Goal: Check status: Check status

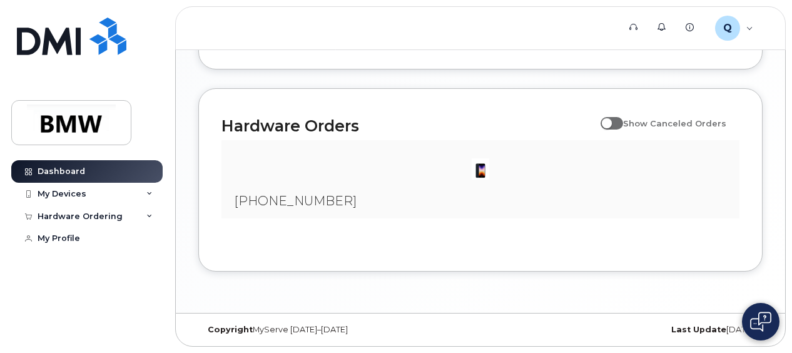
scroll to position [811, 0]
click at [146, 191] on div "My Devices" at bounding box center [86, 194] width 151 height 23
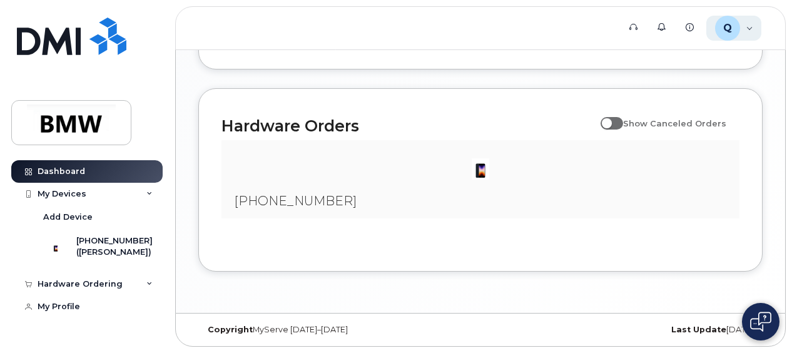
click at [745, 30] on div "Q QT75126 Employee" at bounding box center [734, 28] width 56 height 25
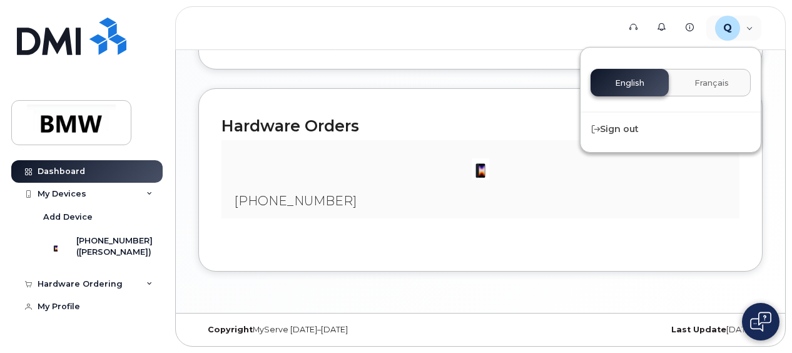
click at [623, 79] on div "English Français" at bounding box center [670, 83] width 160 height 28
click at [693, 31] on link "Knowledge Base" at bounding box center [691, 26] width 28 height 25
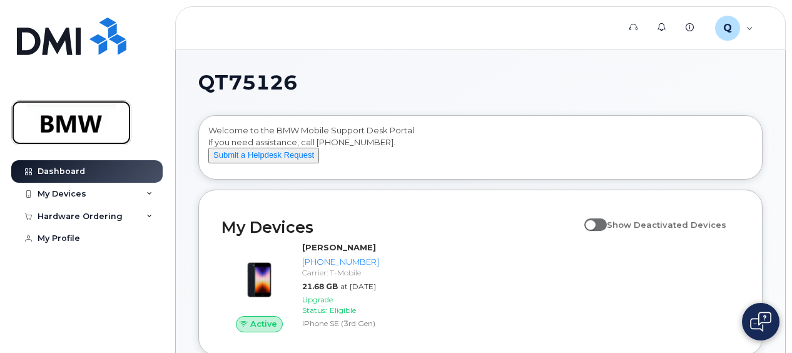
click at [83, 124] on img at bounding box center [71, 122] width 96 height 36
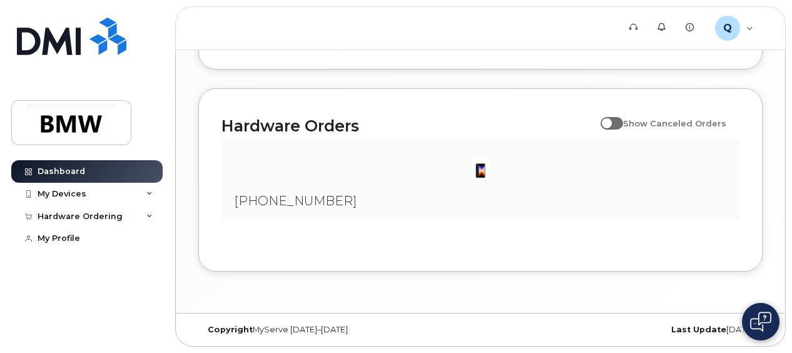
scroll to position [811, 0]
click at [154, 191] on div "My Devices" at bounding box center [86, 194] width 151 height 23
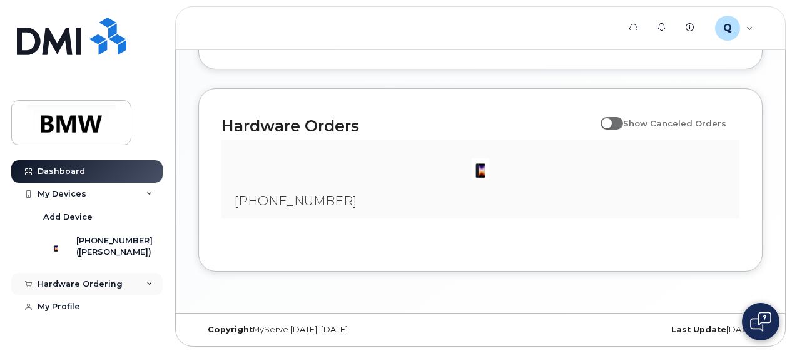
click at [144, 290] on div "Hardware Ordering" at bounding box center [86, 284] width 151 height 23
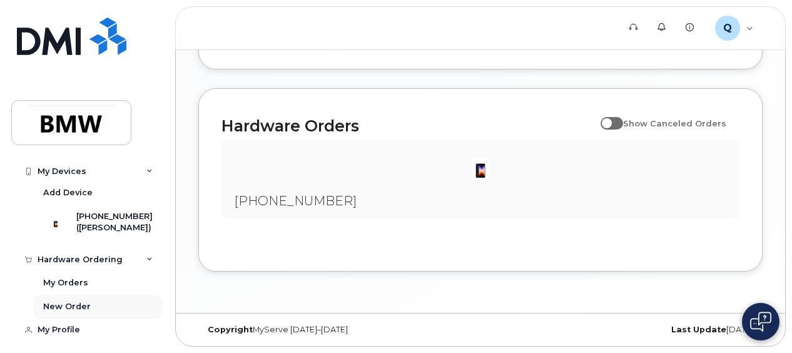
scroll to position [38, 0]
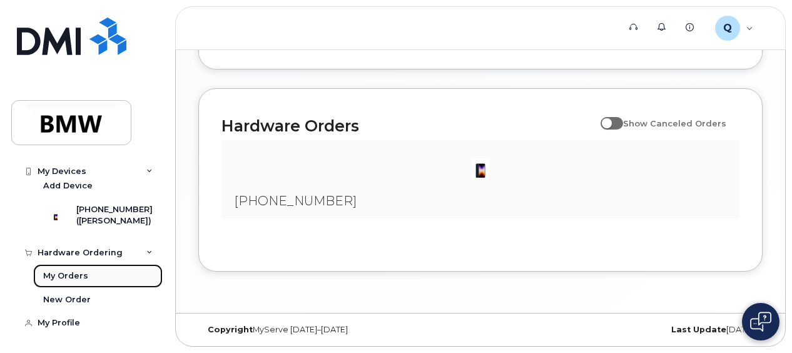
click at [71, 271] on div "My Orders" at bounding box center [65, 275] width 45 height 11
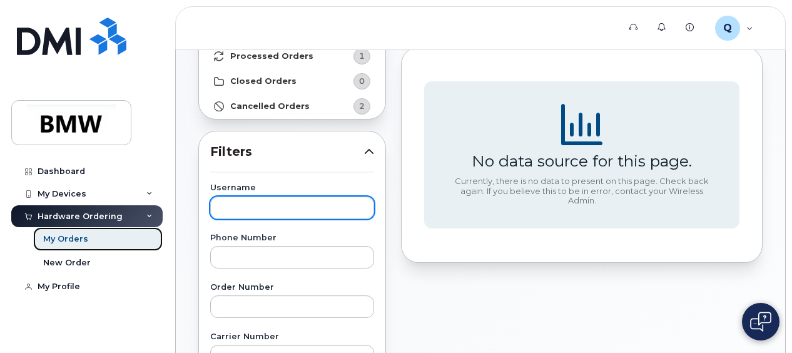
scroll to position [63, 0]
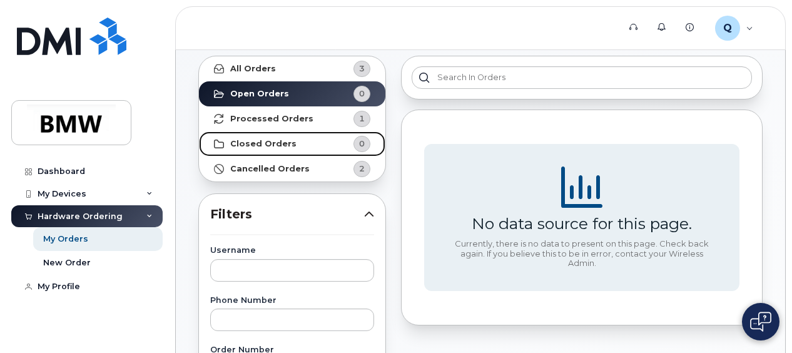
click at [268, 144] on strong "Closed Orders" at bounding box center [263, 144] width 66 height 10
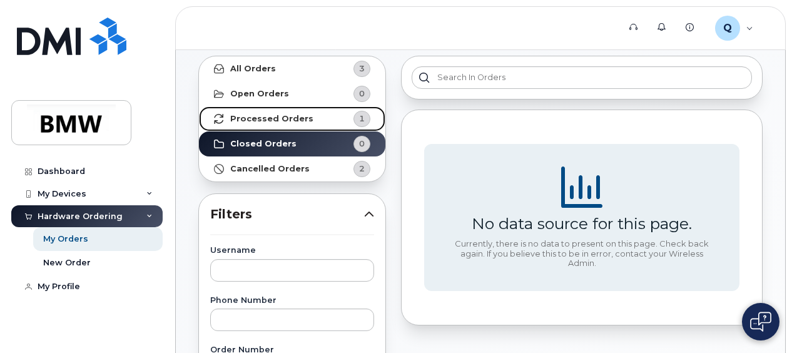
click at [277, 123] on strong "Processed Orders" at bounding box center [271, 119] width 83 height 10
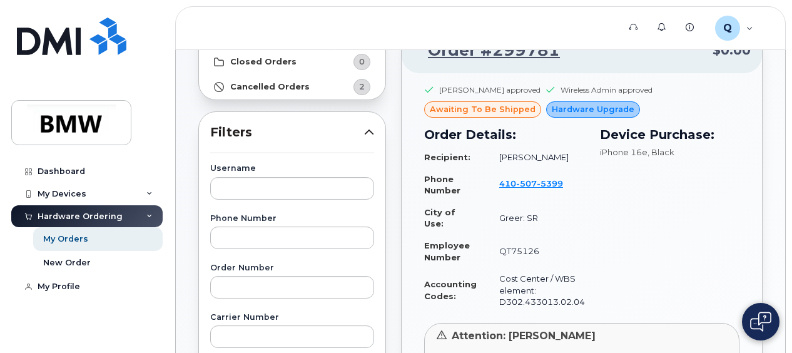
scroll to position [125, 0]
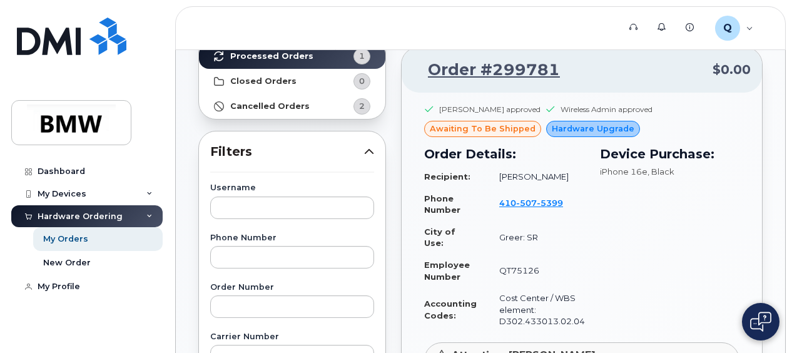
click at [570, 126] on span "Hardware Upgrade" at bounding box center [593, 129] width 83 height 12
click at [464, 129] on span "awaiting to be shipped" at bounding box center [483, 129] width 106 height 12
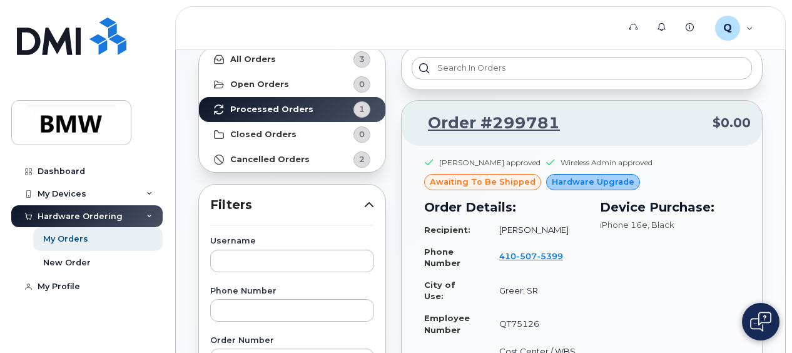
scroll to position [0, 0]
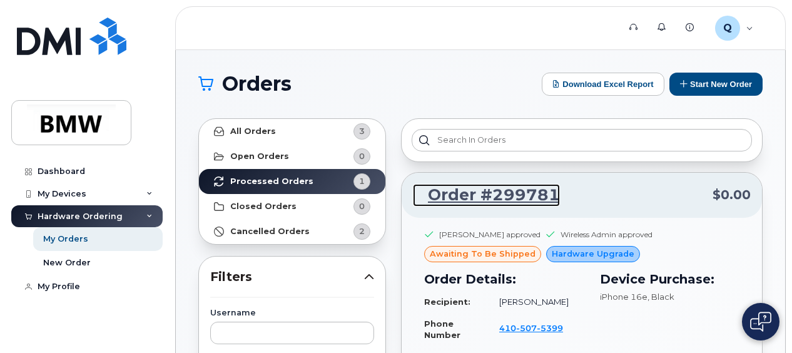
click at [505, 193] on link "Order #299781" at bounding box center [486, 195] width 147 height 23
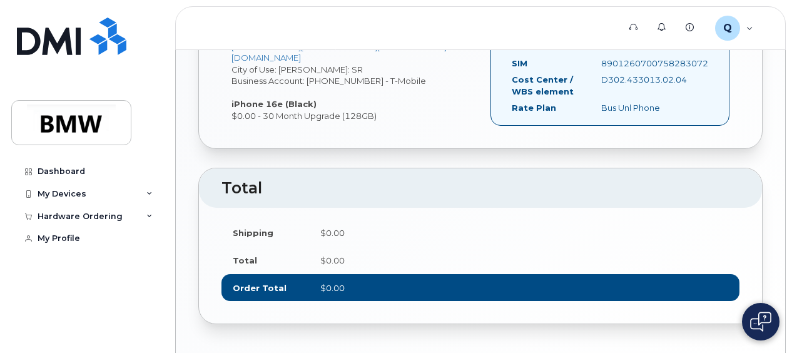
scroll to position [575, 0]
